Goal: Transaction & Acquisition: Register for event/course

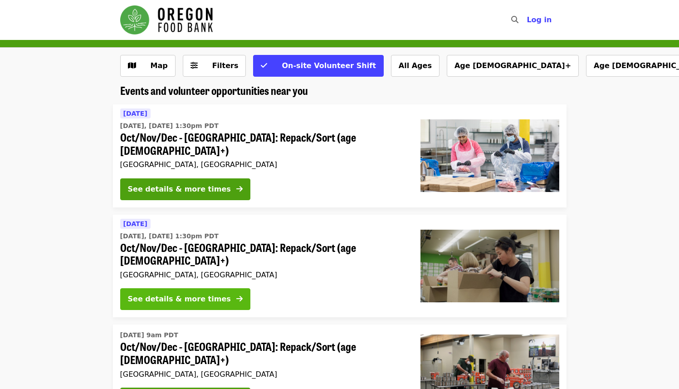
click at [190, 288] on button "See details & more times" at bounding box center [185, 299] width 130 height 22
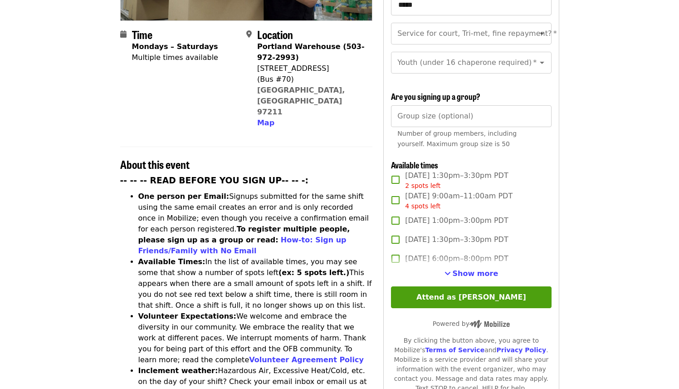
scroll to position [214, 0]
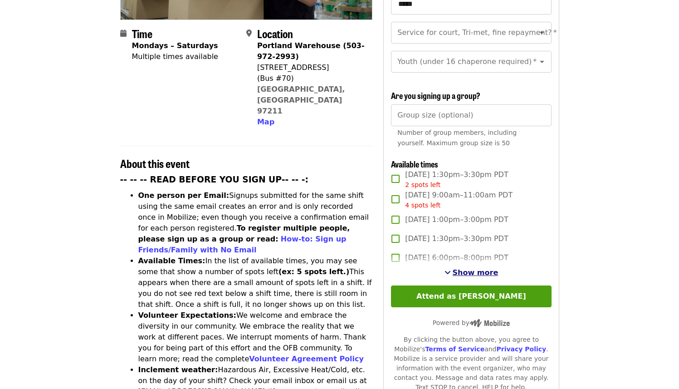
click at [467, 271] on span "Show more" at bounding box center [475, 272] width 46 height 9
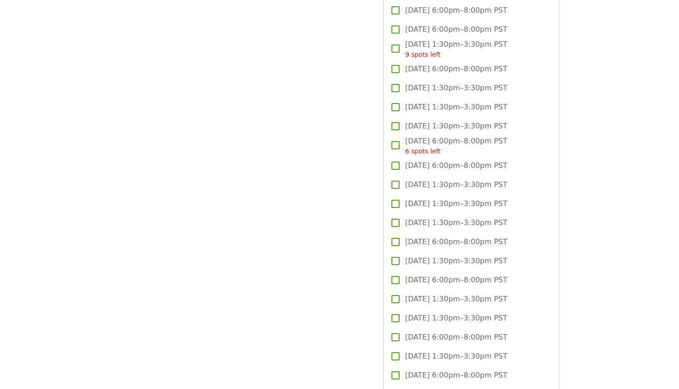
scroll to position [972, 0]
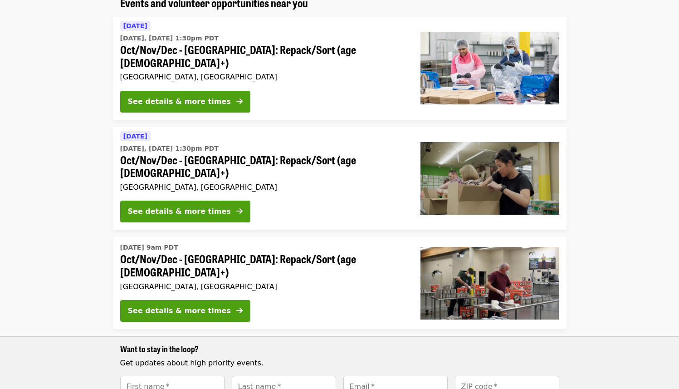
scroll to position [90, 0]
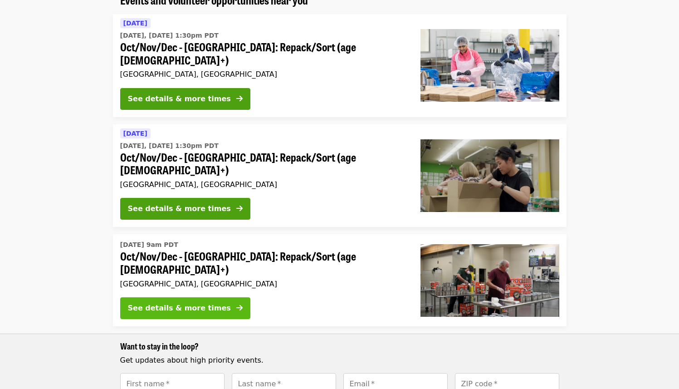
click at [180, 302] on div "See details & more times" at bounding box center [179, 307] width 103 height 11
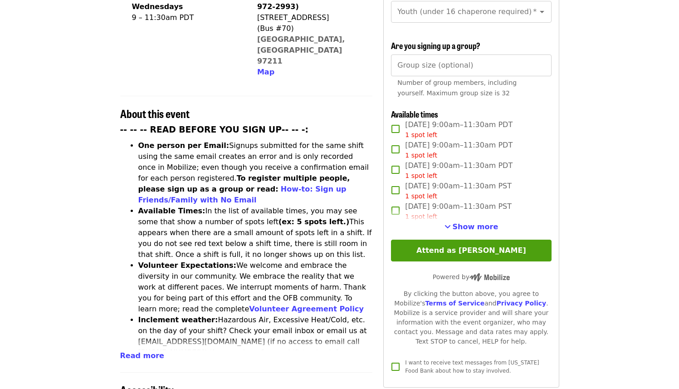
scroll to position [269, 0]
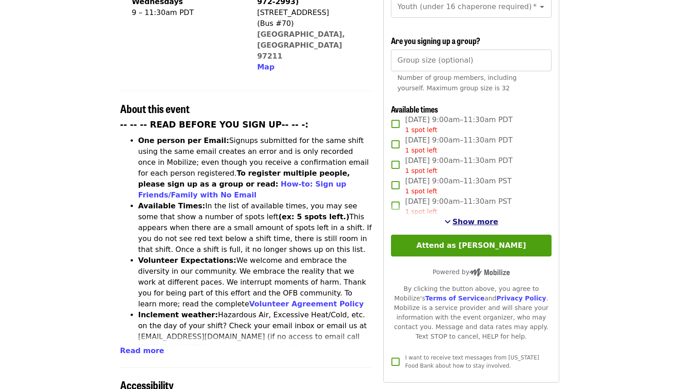
click at [459, 223] on span "Show more" at bounding box center [475, 221] width 46 height 9
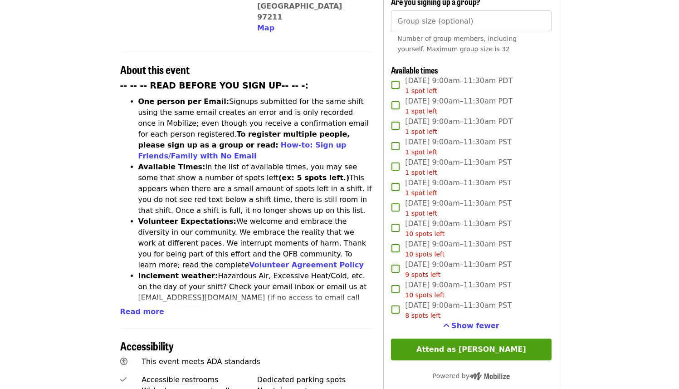
scroll to position [304, 0]
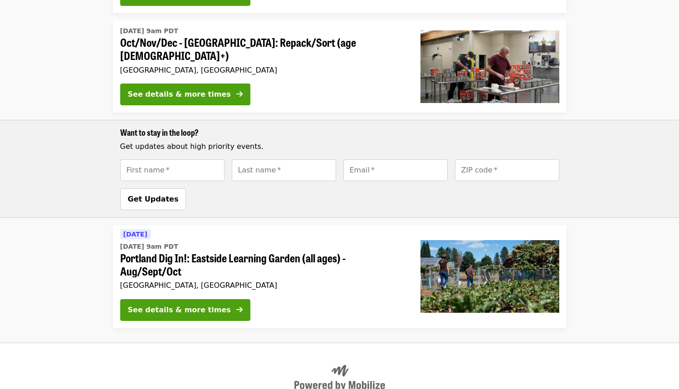
scroll to position [90, 0]
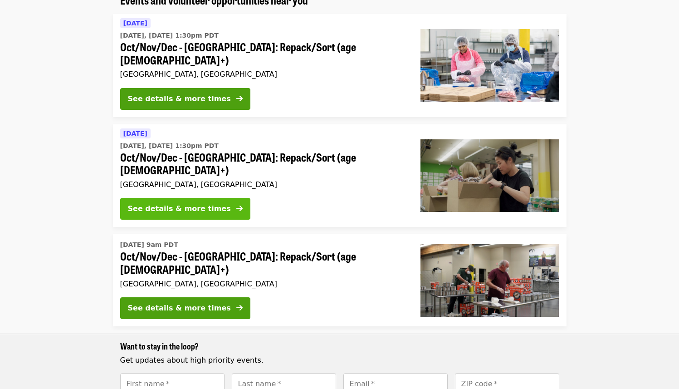
click at [168, 203] on div "See details & more times" at bounding box center [179, 208] width 103 height 11
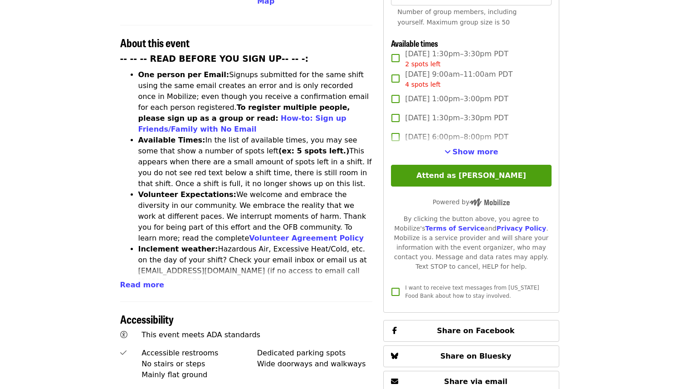
scroll to position [352, 0]
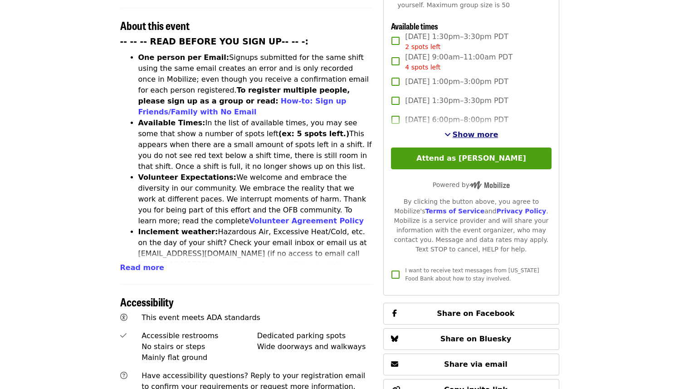
click at [467, 134] on span "Show more" at bounding box center [475, 134] width 46 height 9
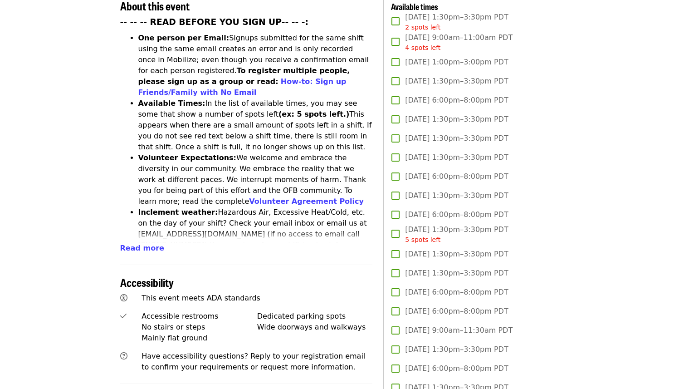
scroll to position [154, 0]
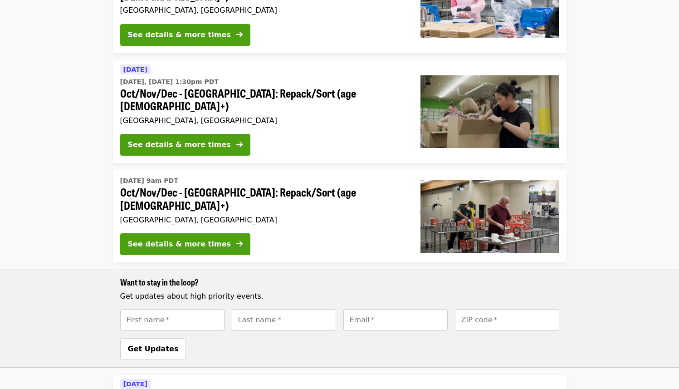
scroll to position [90, 0]
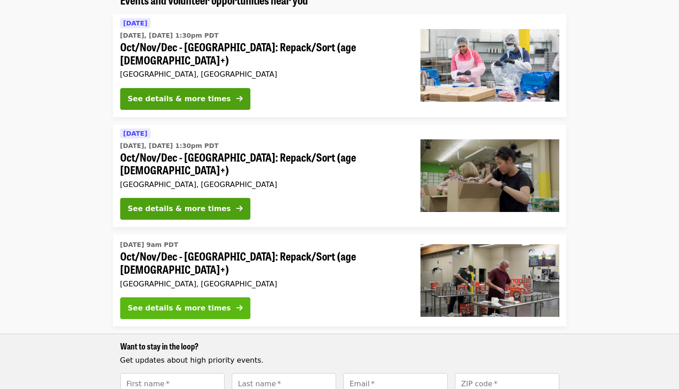
click at [135, 302] on div "See details & more times" at bounding box center [179, 307] width 103 height 11
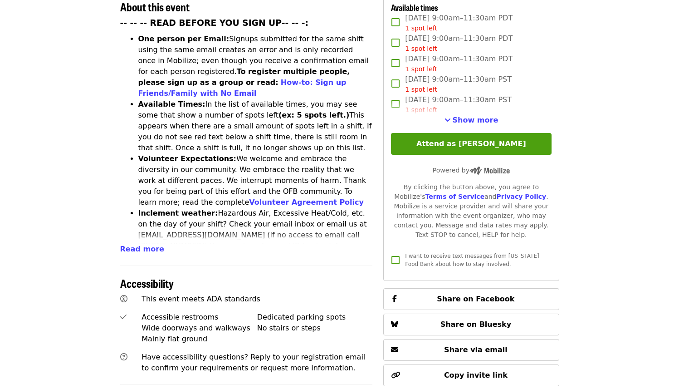
scroll to position [371, 0]
click at [472, 123] on div "**********" at bounding box center [471, 9] width 160 height 520
click at [472, 119] on span "Show more" at bounding box center [475, 119] width 46 height 9
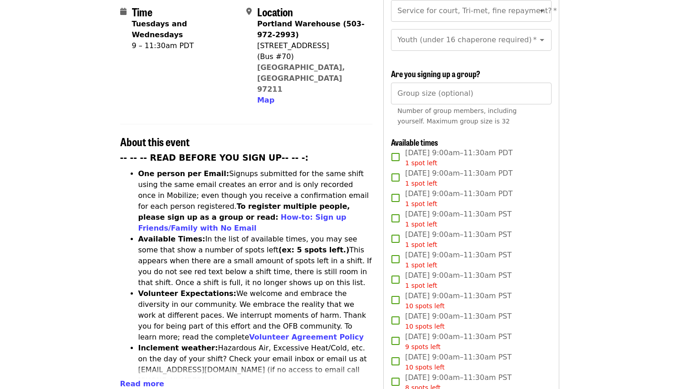
scroll to position [220, 0]
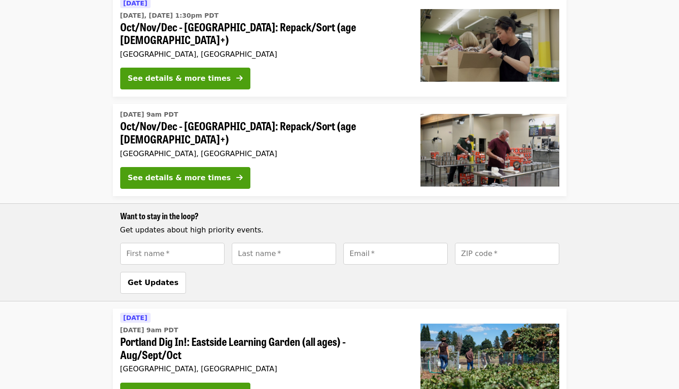
scroll to position [90, 0]
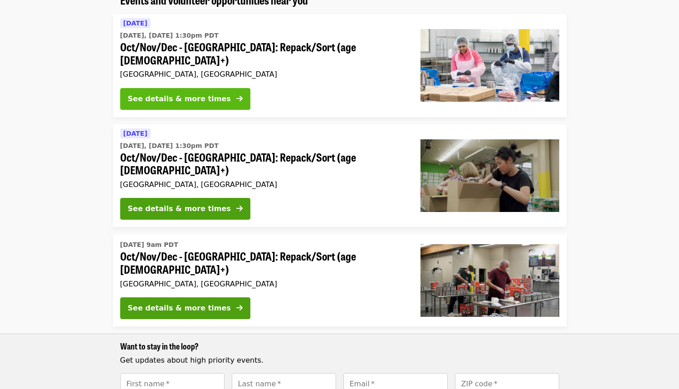
click at [160, 93] on div "See details & more times" at bounding box center [179, 98] width 103 height 11
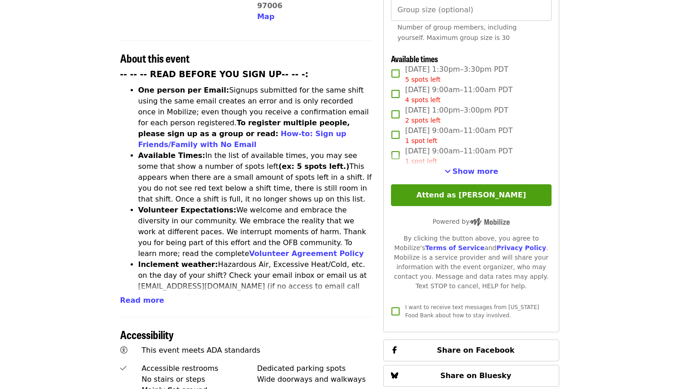
scroll to position [326, 0]
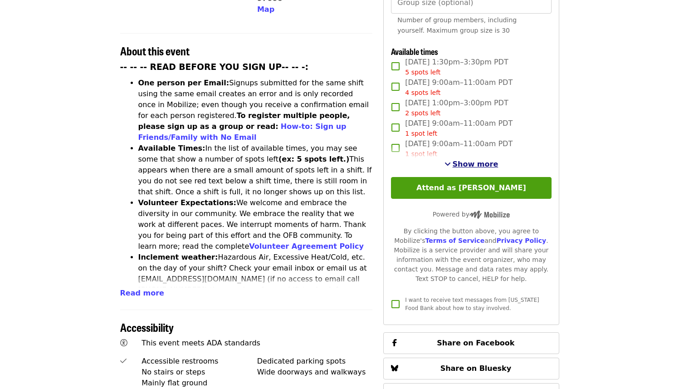
click at [474, 163] on span "Show more" at bounding box center [475, 164] width 46 height 9
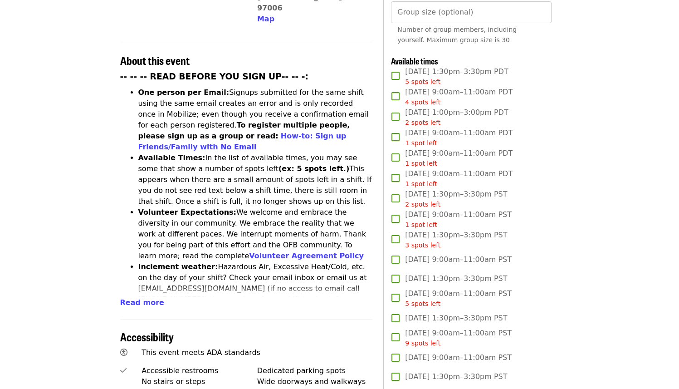
scroll to position [318, 0]
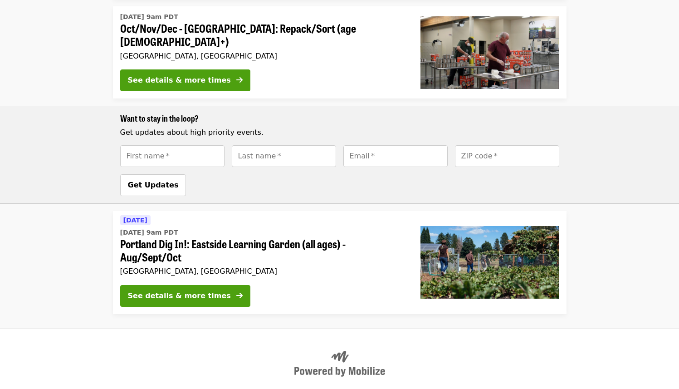
scroll to position [90, 0]
